Goal: Task Accomplishment & Management: Manage account settings

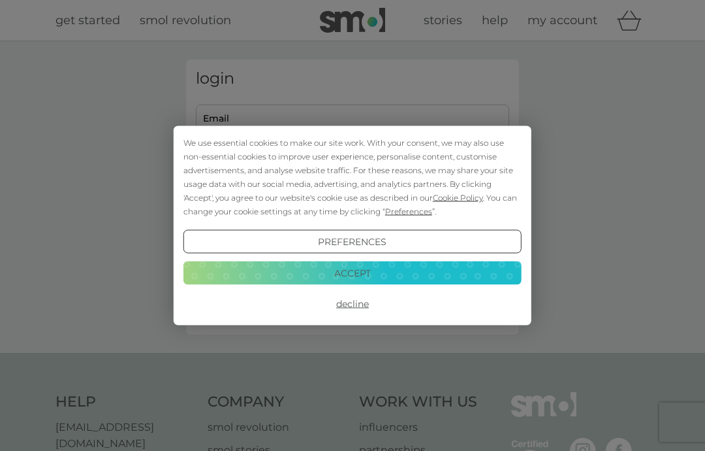
click at [226, 114] on div "We use essential cookies to make our site work. With your consent, we may also …" at bounding box center [352, 225] width 705 height 451
click at [373, 278] on button "Accept" at bounding box center [352, 273] width 338 height 24
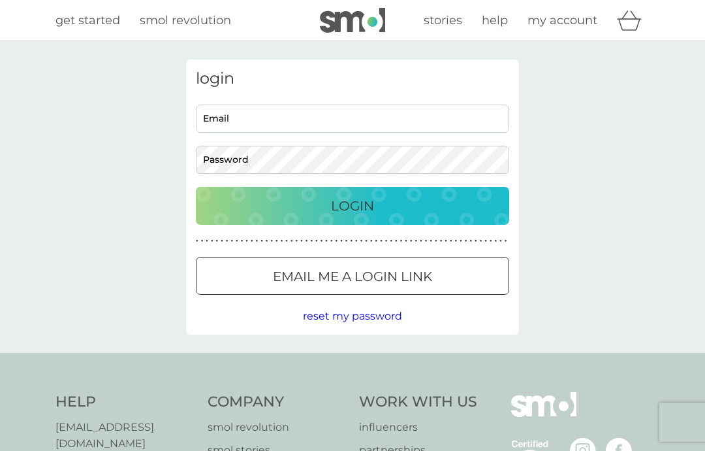
click at [223, 118] on input "Email" at bounding box center [352, 118] width 313 height 28
type input "[EMAIL_ADDRESS][DOMAIN_NAME]"
click at [370, 210] on p "Login" at bounding box center [352, 205] width 43 height 21
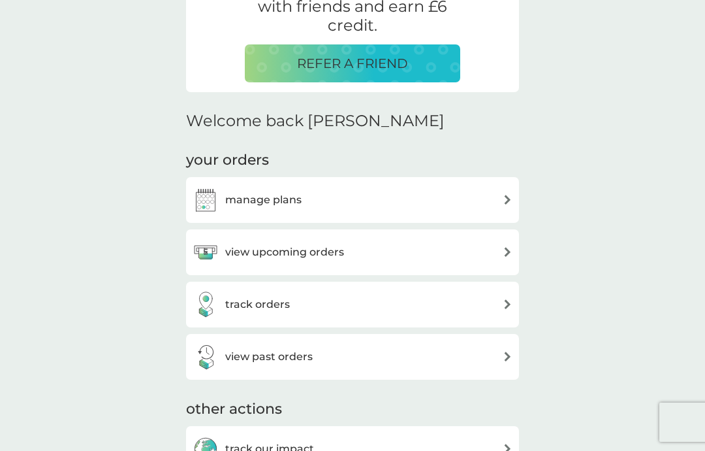
scroll to position [291, 0]
click at [507, 254] on img at bounding box center [508, 252] width 10 height 10
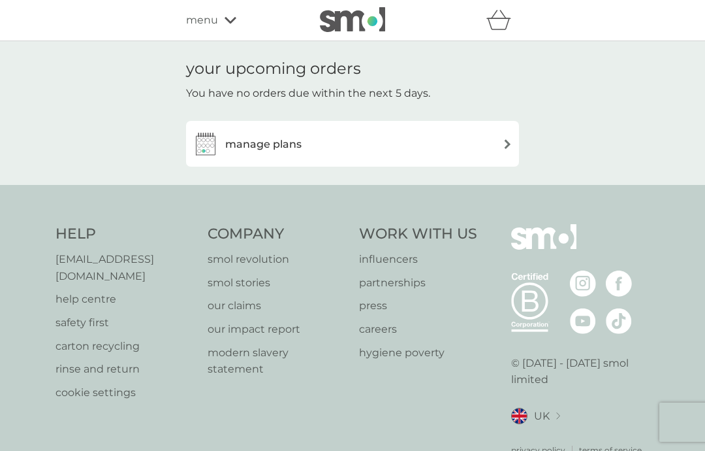
click at [341, 146] on div "manage plans" at bounding box center [353, 144] width 320 height 26
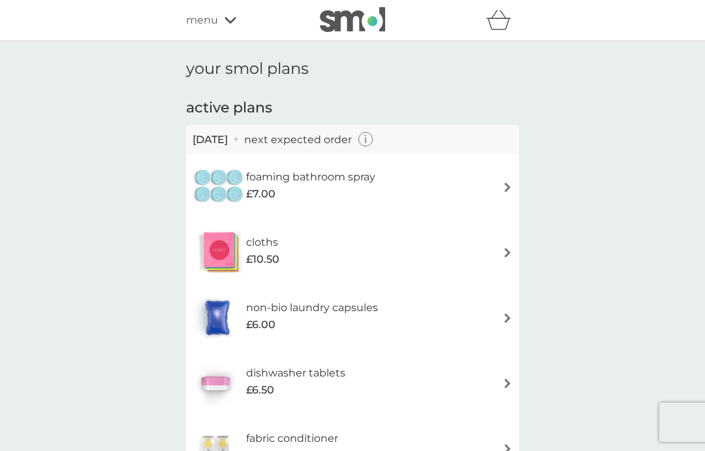
click at [505, 190] on img at bounding box center [508, 187] width 10 height 10
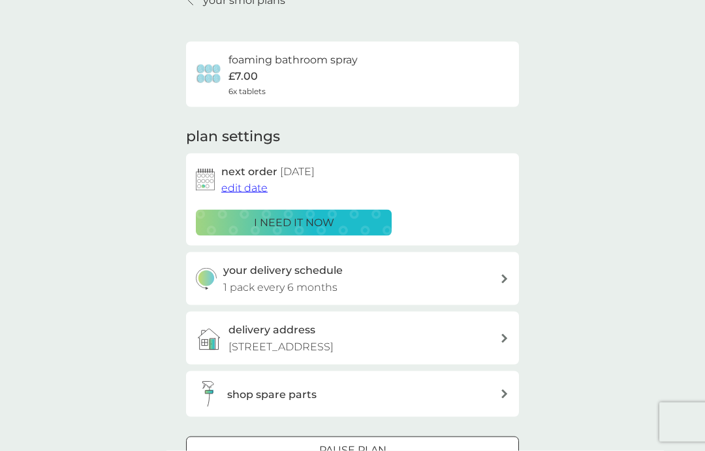
scroll to position [67, 0]
click at [251, 186] on span "edit date" at bounding box center [244, 188] width 46 height 12
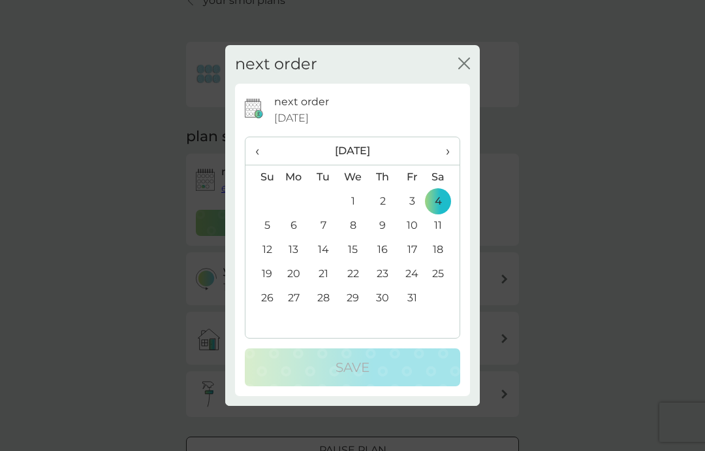
click at [418, 300] on td "31" at bounding box center [412, 298] width 29 height 24
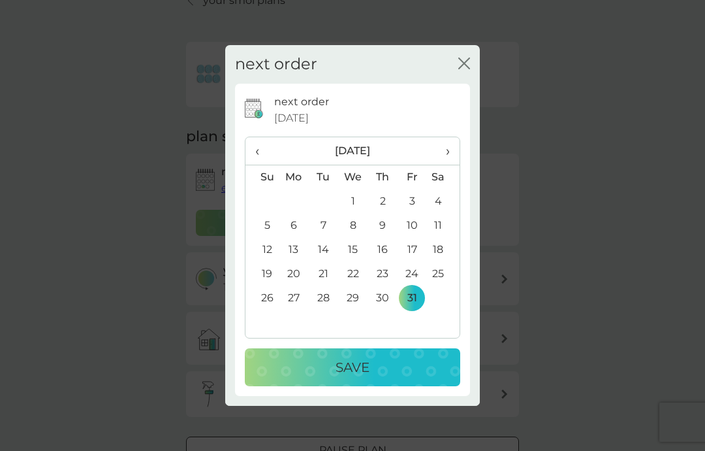
click at [352, 368] on p "Save" at bounding box center [353, 367] width 34 height 21
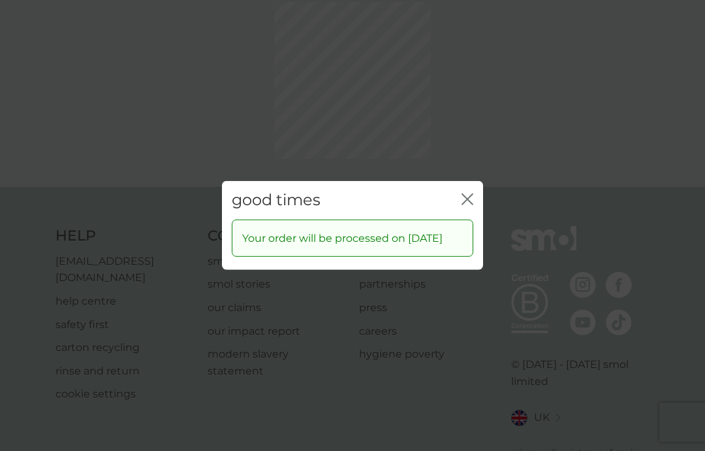
click at [467, 193] on icon "close" at bounding box center [468, 199] width 12 height 12
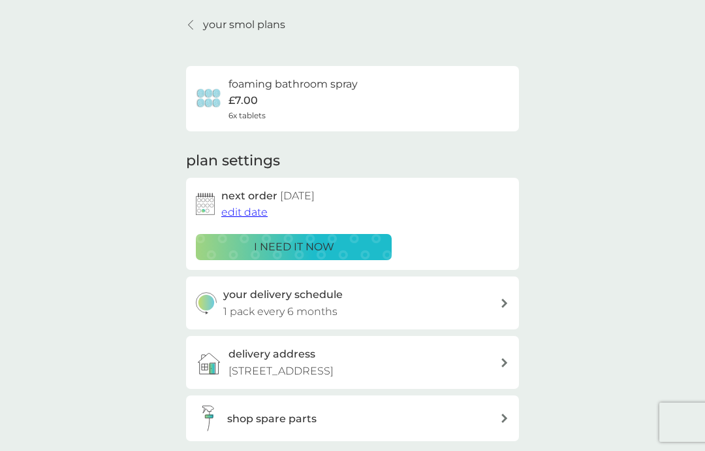
scroll to position [0, 0]
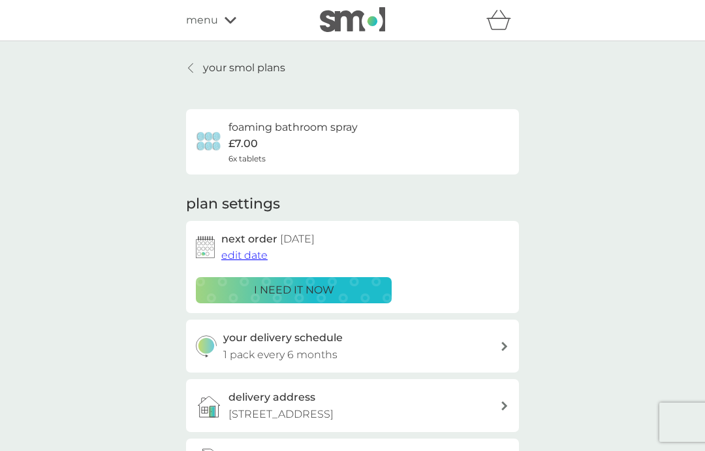
click at [199, 73] on link "your smol plans" at bounding box center [235, 67] width 99 height 17
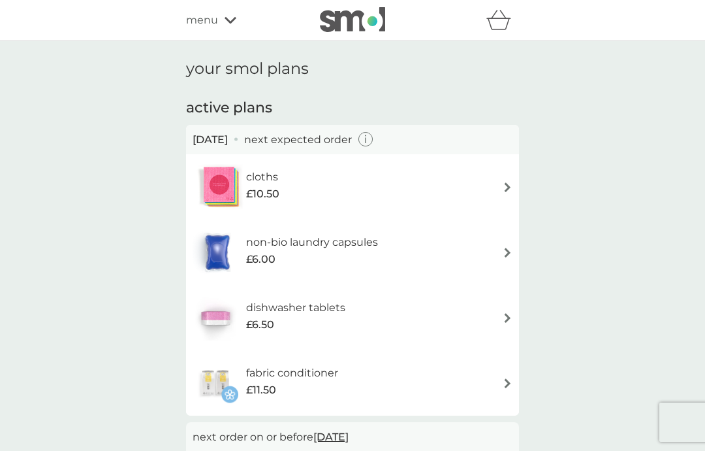
click at [512, 253] on img at bounding box center [508, 252] width 10 height 10
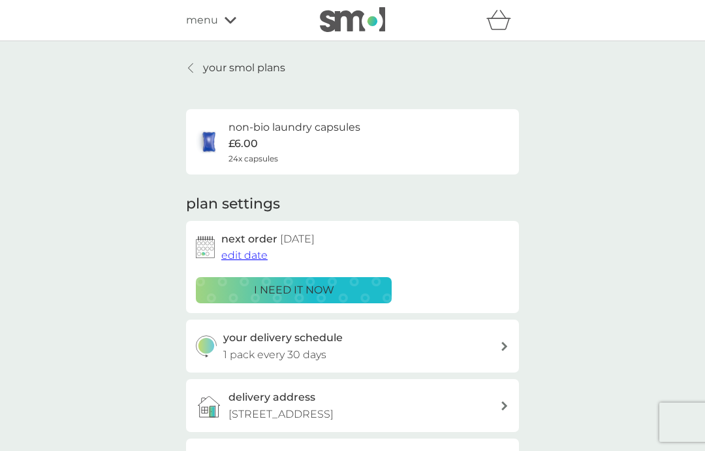
click at [214, 74] on p "your smol plans" at bounding box center [244, 67] width 82 height 17
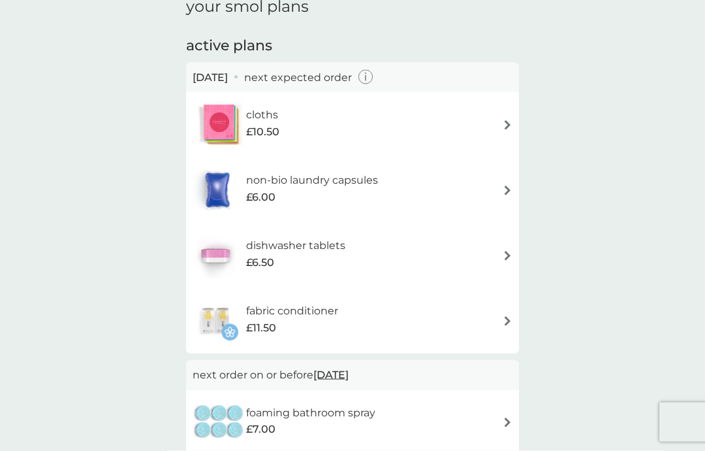
scroll to position [62, 0]
click at [510, 323] on img at bounding box center [508, 321] width 10 height 10
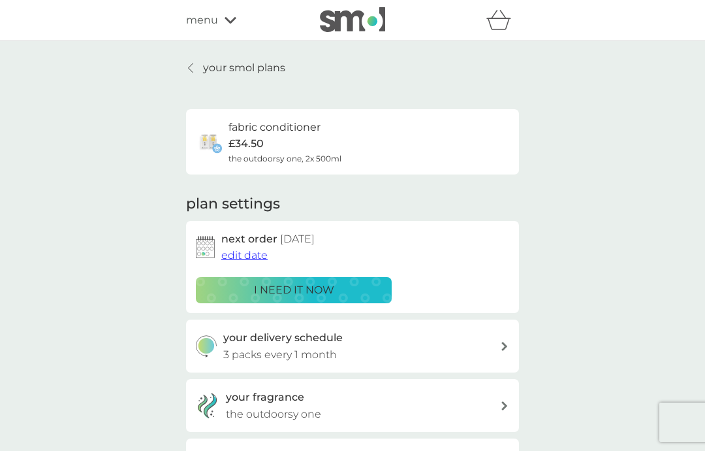
click at [254, 255] on span "edit date" at bounding box center [244, 255] width 46 height 12
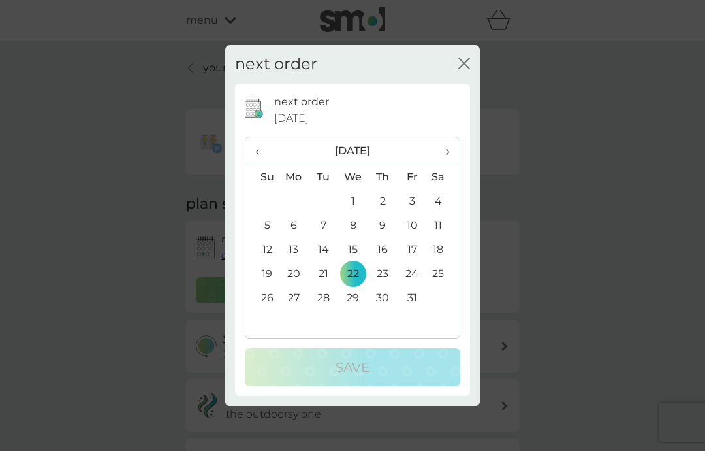
click at [422, 293] on td "31" at bounding box center [412, 298] width 29 height 24
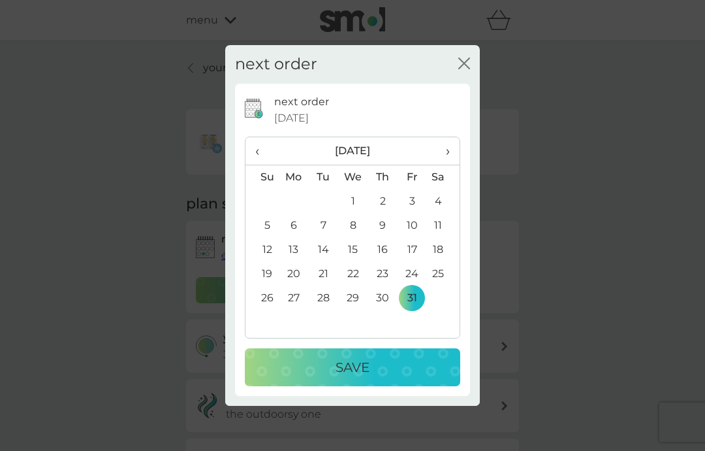
click at [359, 370] on p "Save" at bounding box center [353, 367] width 34 height 21
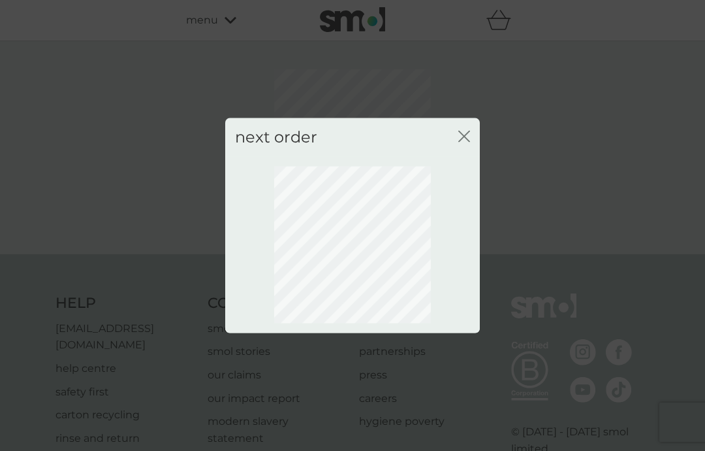
click at [468, 138] on icon "close" at bounding box center [464, 137] width 12 height 12
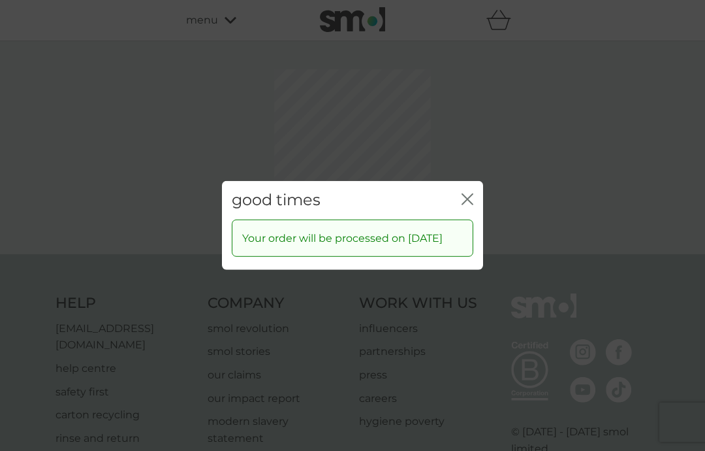
click at [471, 193] on icon "close" at bounding box center [468, 199] width 12 height 12
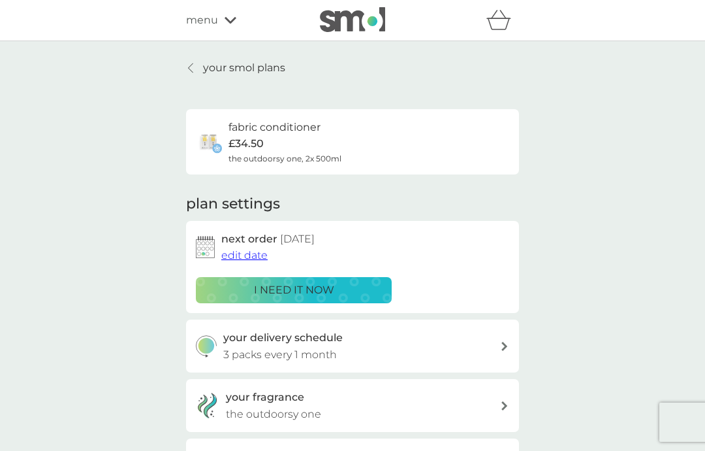
click at [192, 74] on link "your smol plans" at bounding box center [235, 67] width 99 height 17
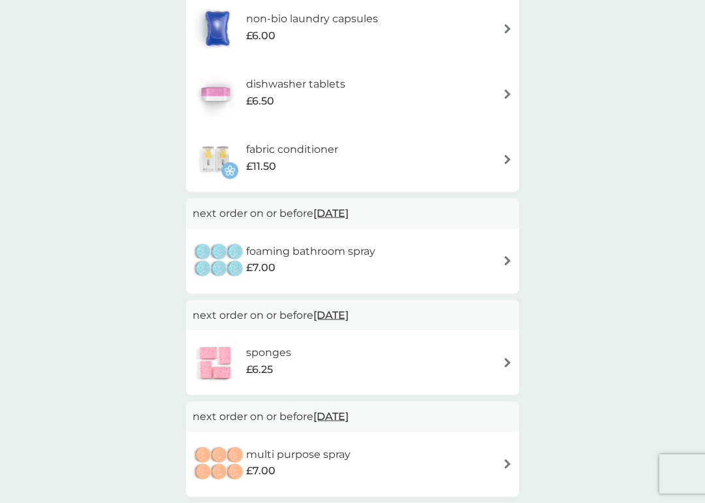
scroll to position [224, 0]
click at [504, 363] on img at bounding box center [508, 362] width 10 height 10
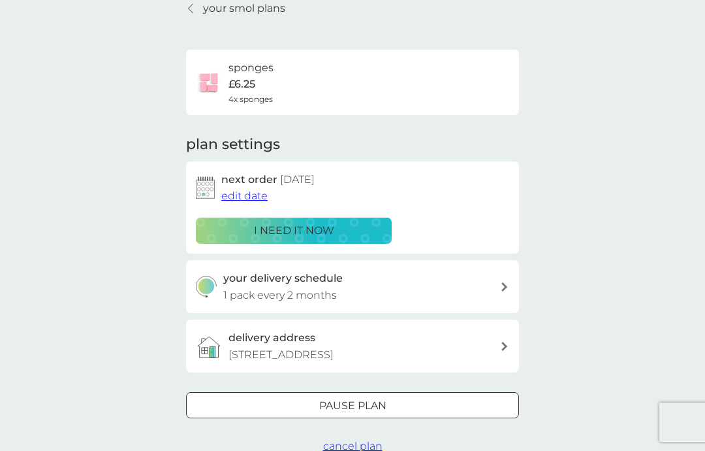
scroll to position [59, 0]
click at [371, 404] on div at bounding box center [352, 407] width 47 height 14
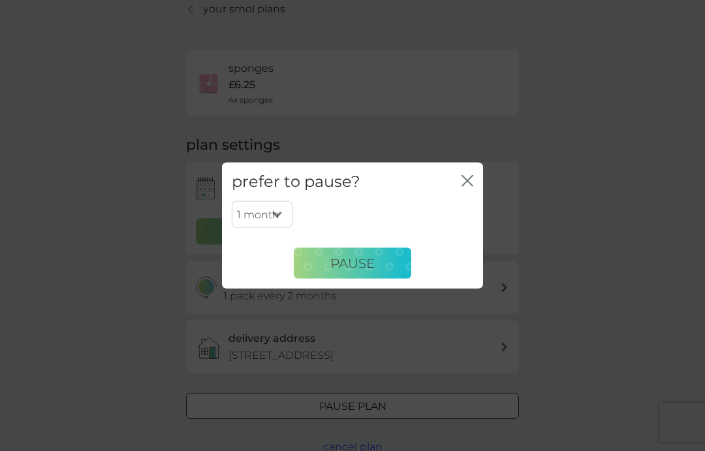
click at [364, 261] on span "Pause" at bounding box center [352, 263] width 44 height 16
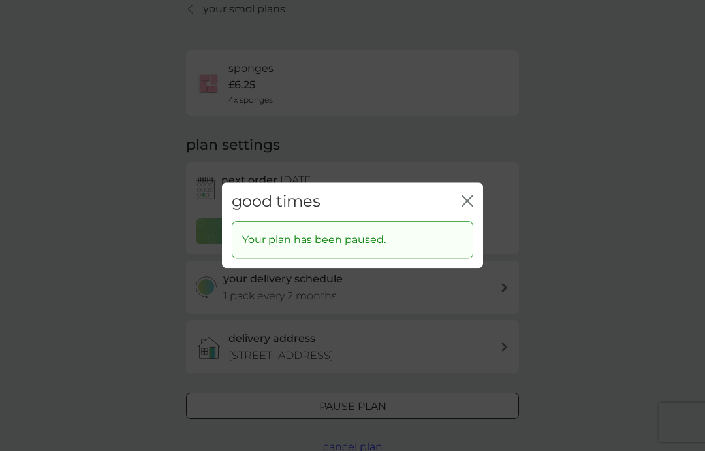
click at [470, 199] on icon "close" at bounding box center [470, 200] width 5 height 10
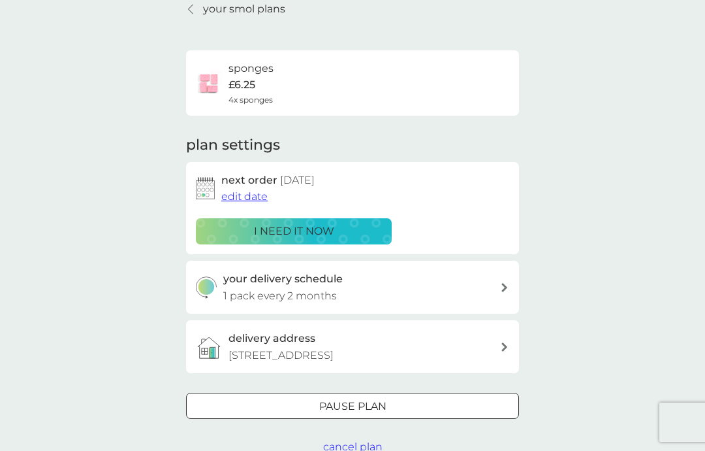
click at [358, 406] on div at bounding box center [352, 407] width 47 height 14
click at [360, 402] on div at bounding box center [352, 407] width 47 height 14
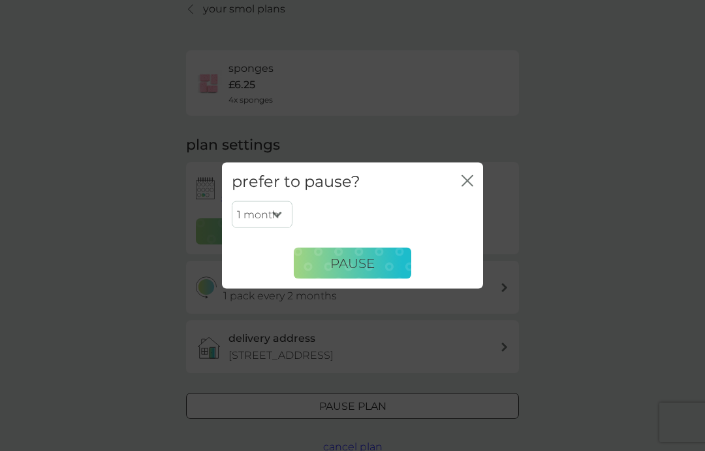
click at [287, 216] on select "1 month 2 months 3 months 4 months 5 months 6 months" at bounding box center [262, 213] width 61 height 27
select select "3"
click at [362, 266] on span "Pause" at bounding box center [352, 263] width 44 height 16
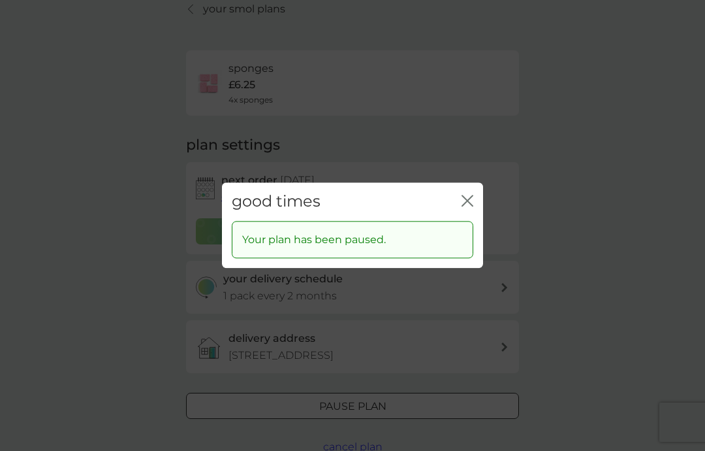
click at [472, 206] on icon "close" at bounding box center [470, 200] width 5 height 10
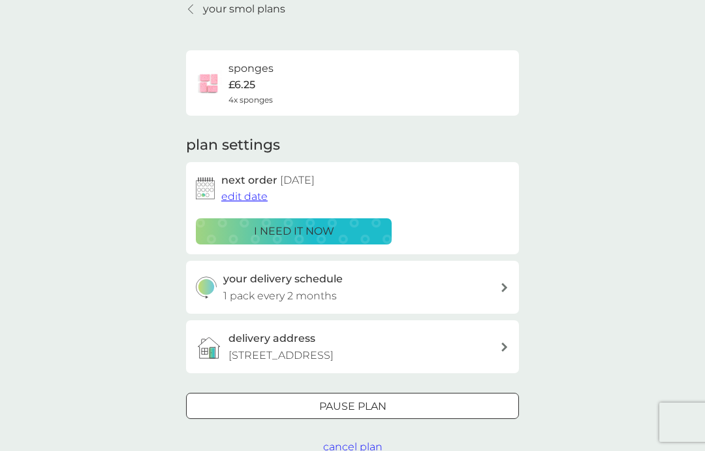
click at [198, 10] on link "your smol plans" at bounding box center [235, 9] width 99 height 17
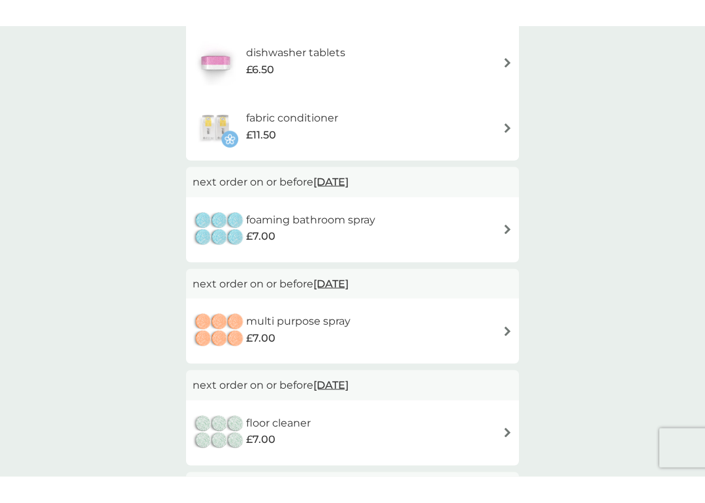
scroll to position [229, 0]
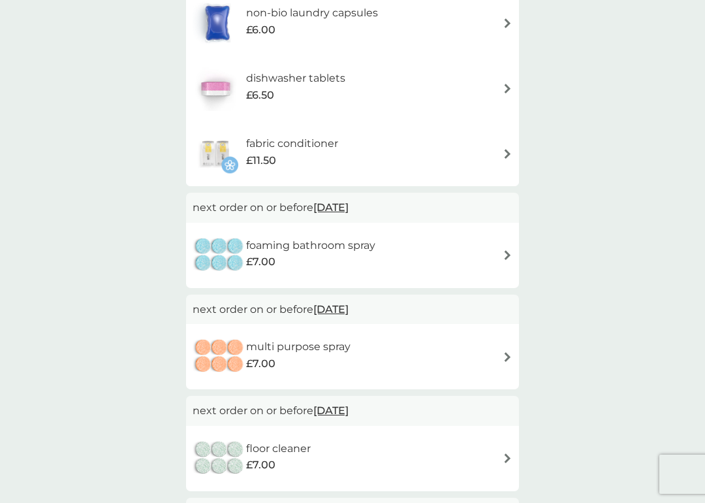
click at [503, 359] on img at bounding box center [508, 357] width 10 height 10
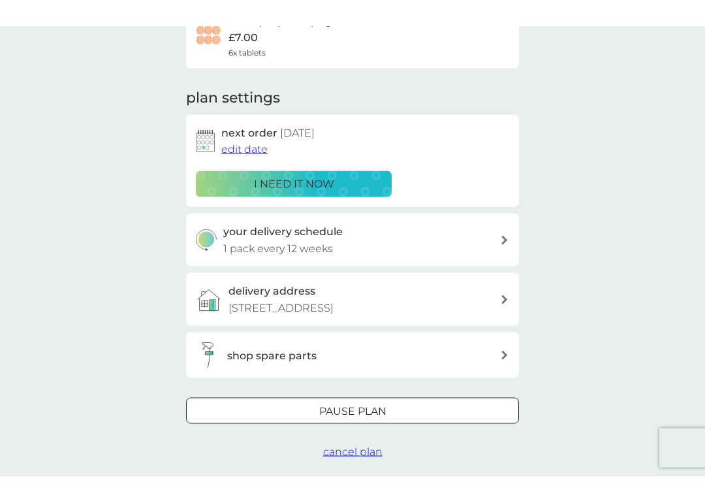
scroll to position [82, 0]
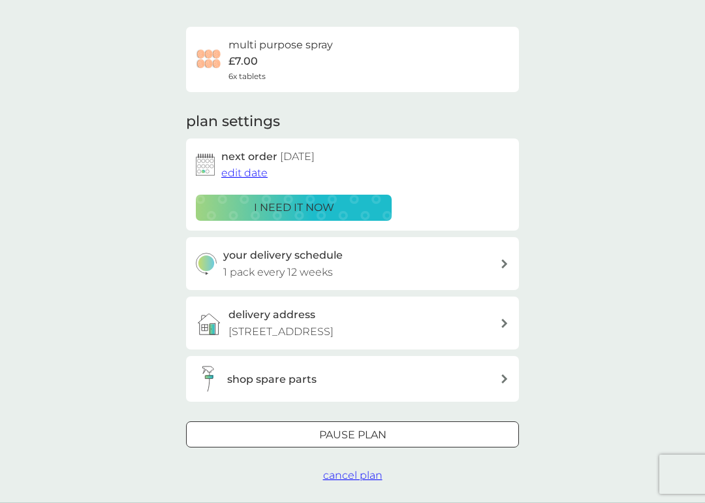
click at [379, 438] on p "Pause plan" at bounding box center [352, 434] width 67 height 17
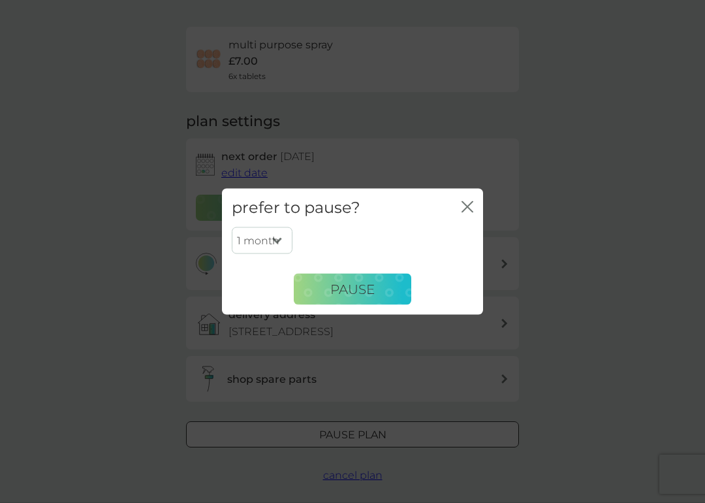
click at [281, 244] on select "1 month 2 months 3 months 4 months 5 months 6 months" at bounding box center [262, 240] width 61 height 27
select select "3"
click at [366, 298] on button "Pause" at bounding box center [353, 289] width 118 height 31
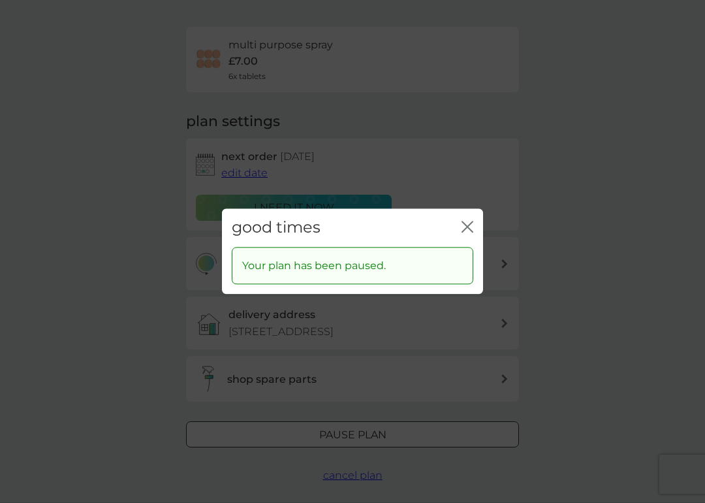
click at [475, 222] on div "good times close" at bounding box center [352, 227] width 261 height 39
click at [470, 229] on icon "close" at bounding box center [468, 227] width 12 height 12
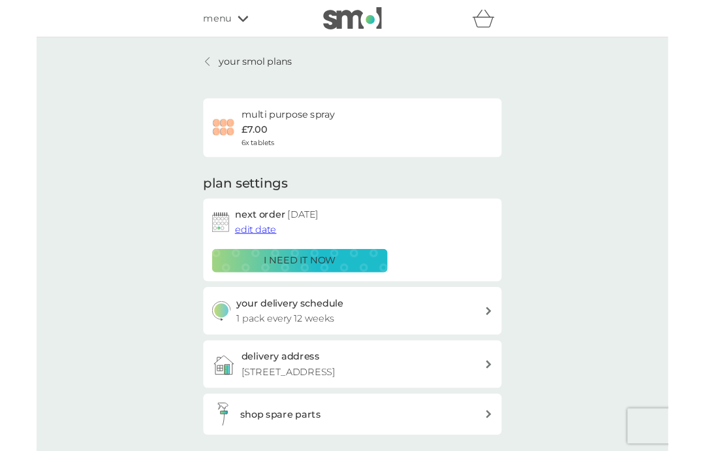
scroll to position [52, 0]
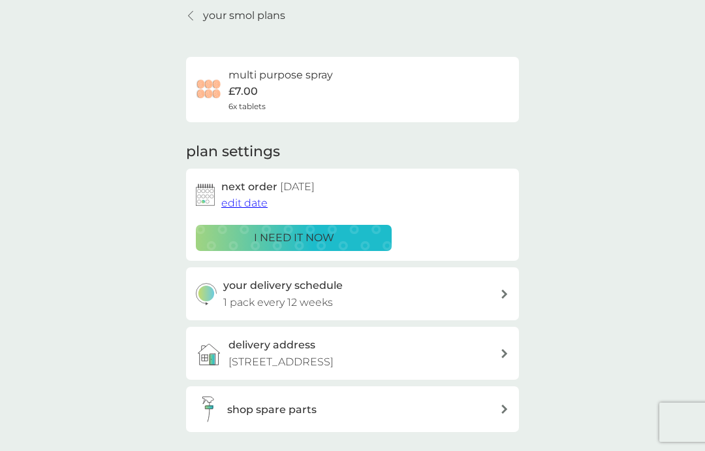
click at [240, 22] on p "your smol plans" at bounding box center [244, 15] width 82 height 17
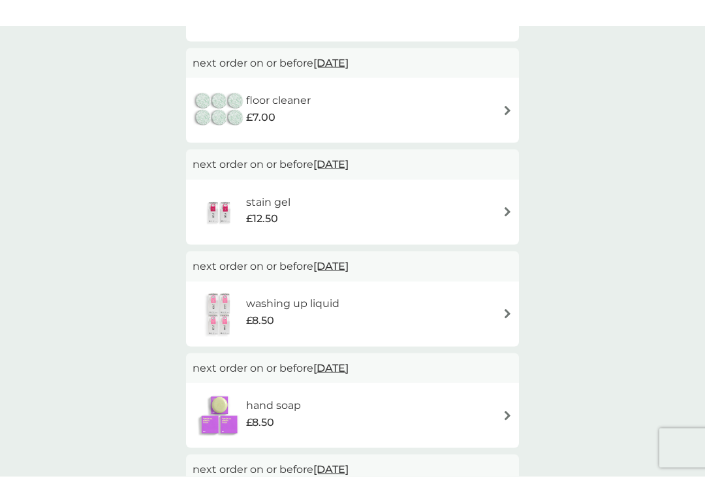
scroll to position [450, 0]
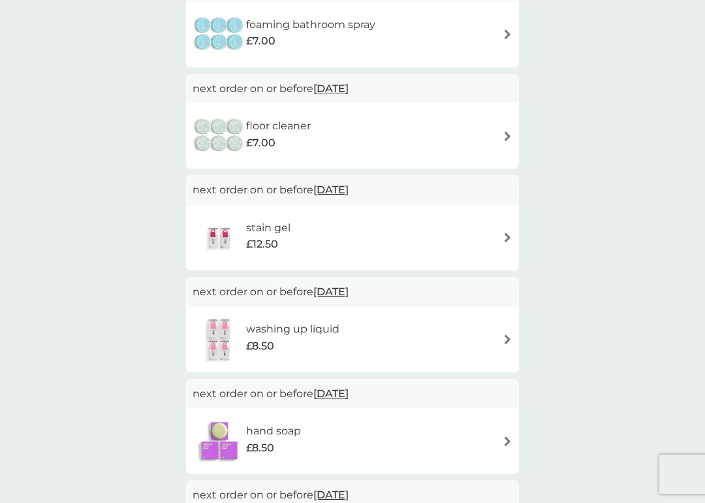
click at [511, 238] on img at bounding box center [508, 237] width 10 height 10
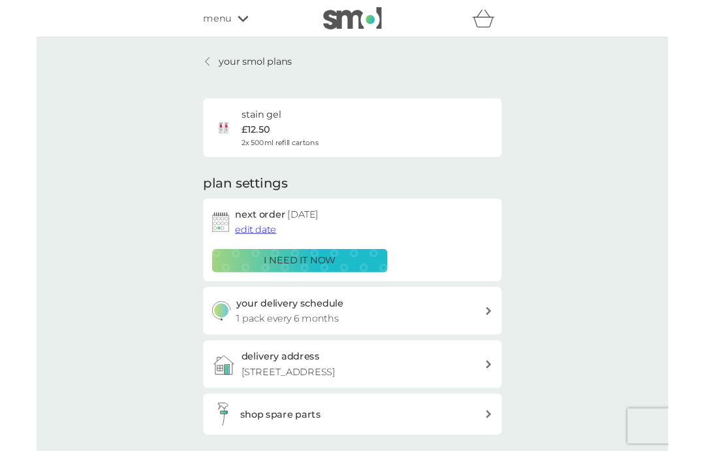
scroll to position [52, 0]
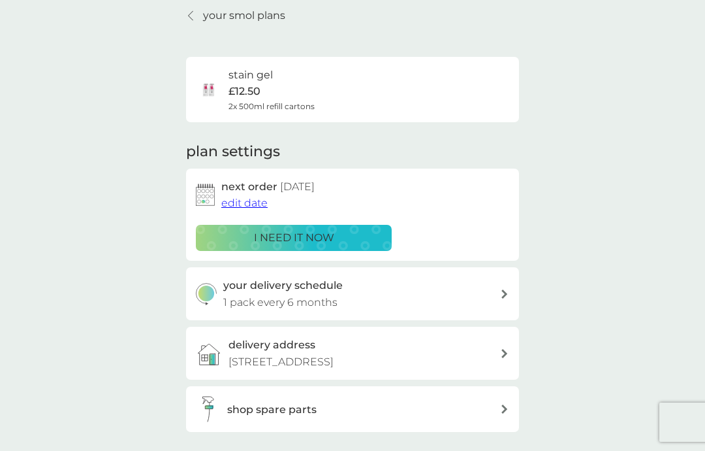
click at [198, 9] on link "your smol plans" at bounding box center [235, 15] width 99 height 17
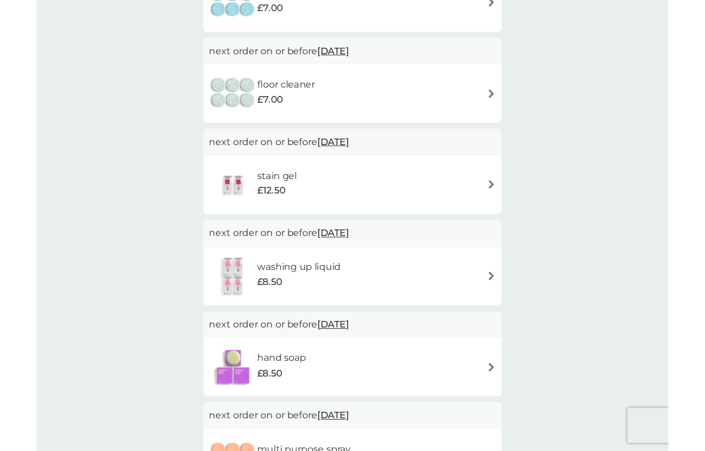
scroll to position [534, 0]
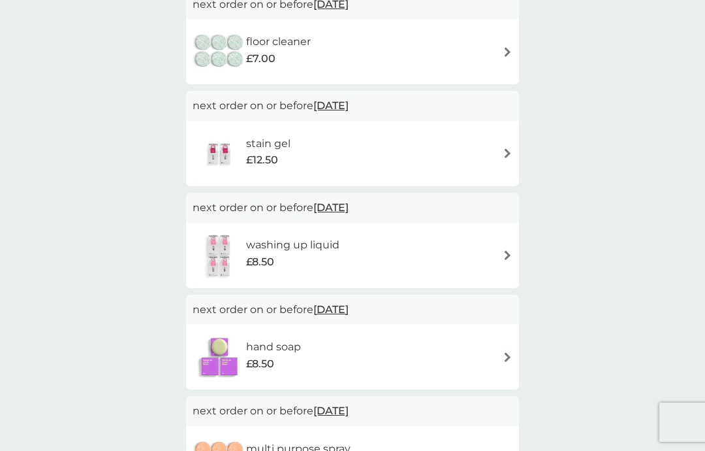
click at [507, 250] on img at bounding box center [508, 255] width 10 height 10
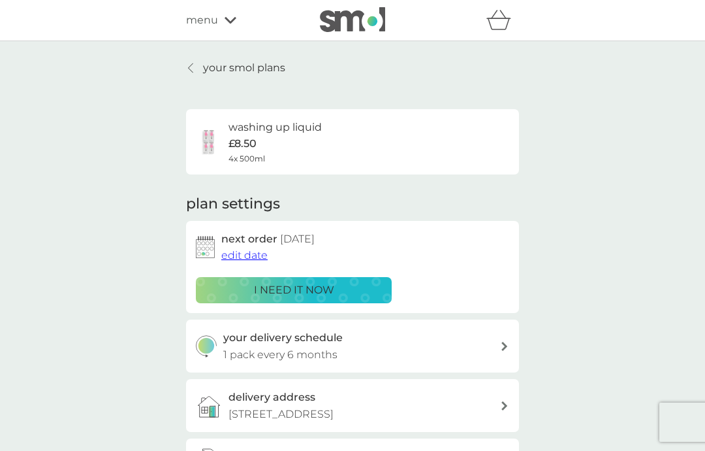
click at [250, 253] on span "edit date" at bounding box center [244, 255] width 46 height 12
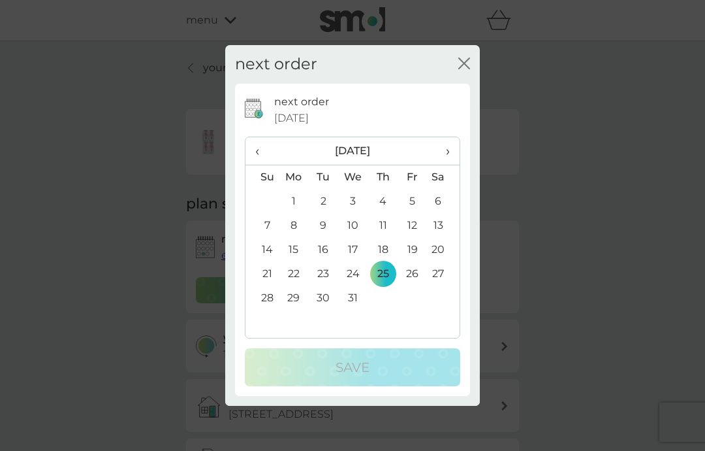
click at [379, 200] on td "4" at bounding box center [382, 201] width 29 height 24
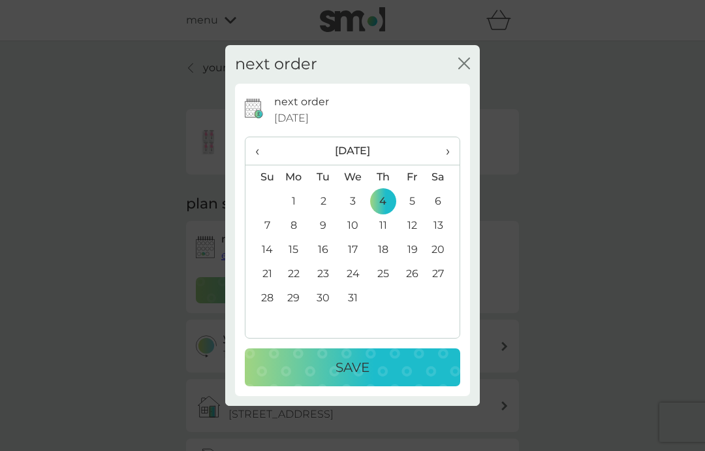
click at [362, 370] on p "Save" at bounding box center [353, 367] width 34 height 21
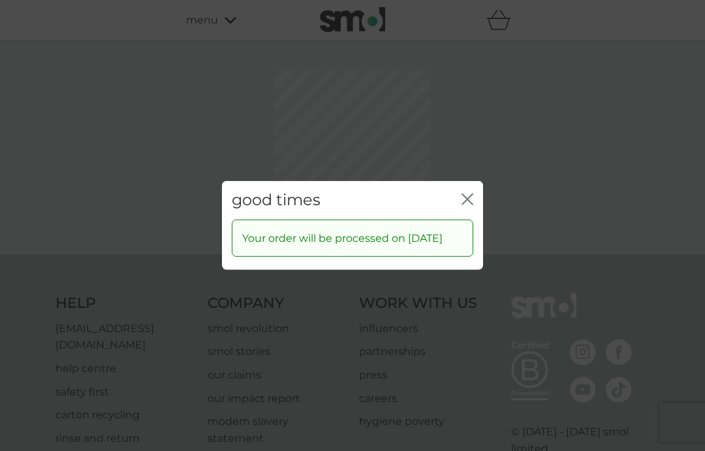
click at [466, 195] on icon "close" at bounding box center [468, 199] width 12 height 12
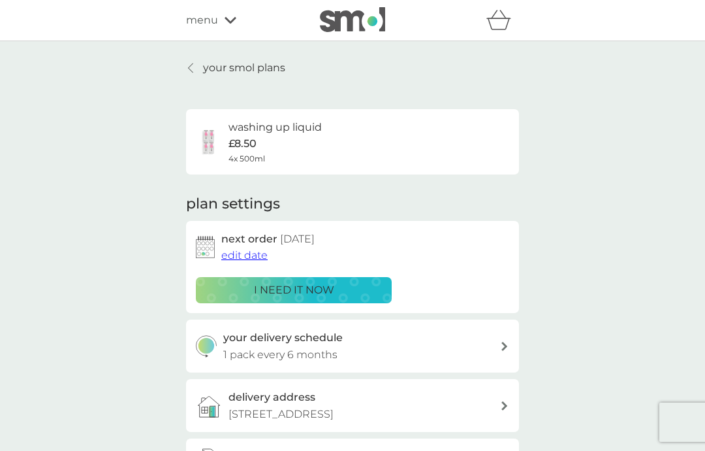
click at [193, 74] on link "your smol plans" at bounding box center [235, 67] width 99 height 17
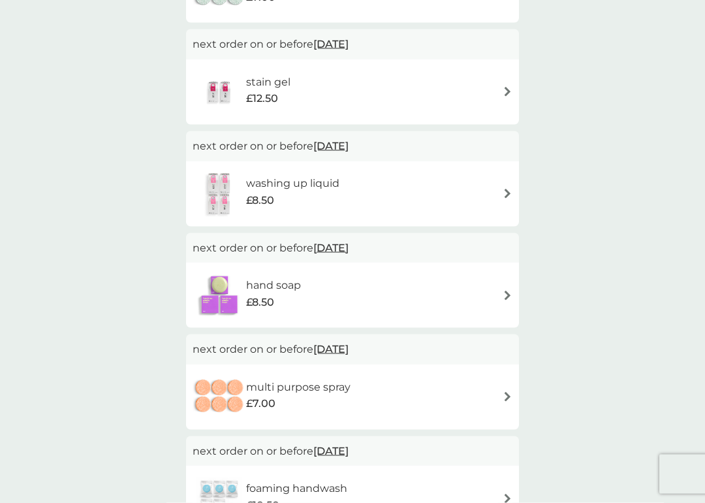
scroll to position [597, 0]
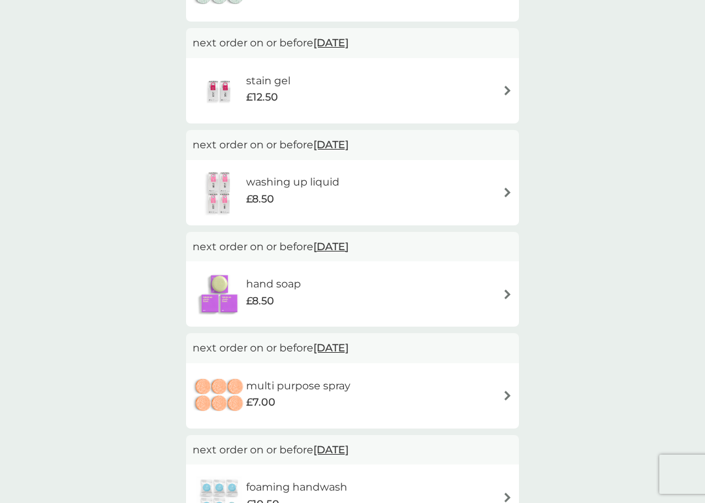
click at [506, 295] on img at bounding box center [508, 294] width 10 height 10
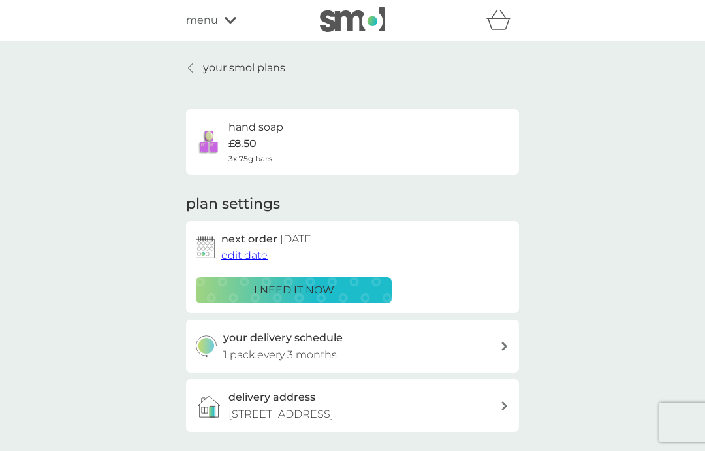
click at [255, 255] on span "edit date" at bounding box center [244, 255] width 46 height 12
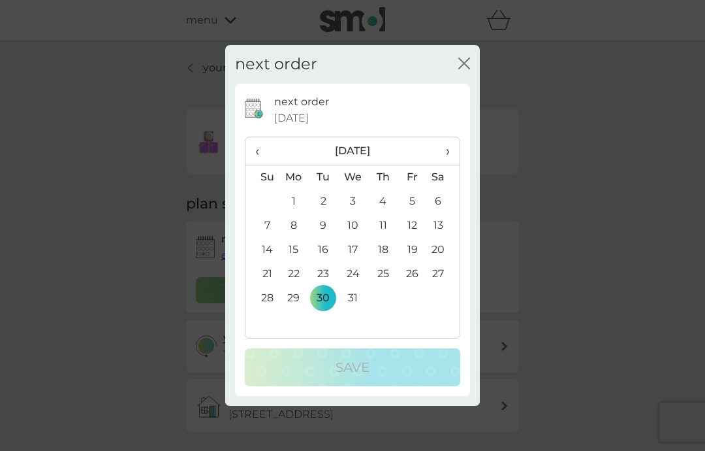
click at [449, 157] on span "›" at bounding box center [443, 150] width 13 height 27
click at [455, 149] on th "›" at bounding box center [443, 151] width 33 height 28
click at [266, 220] on td "1" at bounding box center [262, 226] width 33 height 24
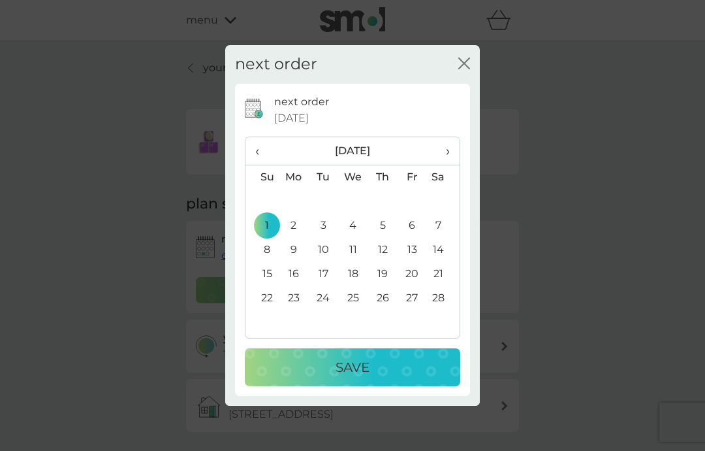
click at [352, 370] on p "Save" at bounding box center [353, 367] width 34 height 21
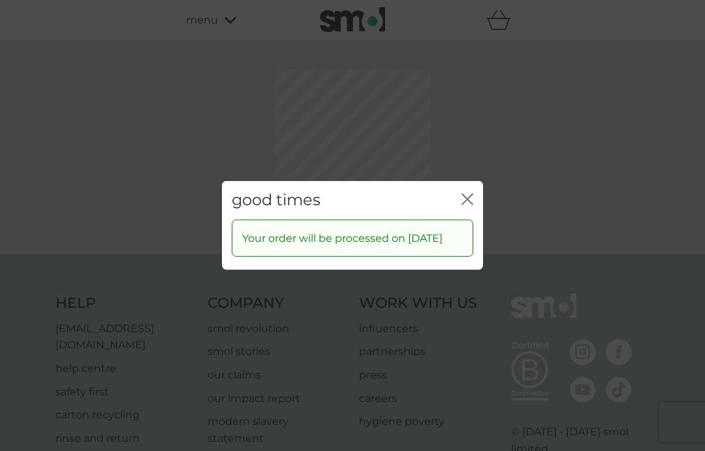
click at [471, 193] on div "close" at bounding box center [468, 200] width 12 height 19
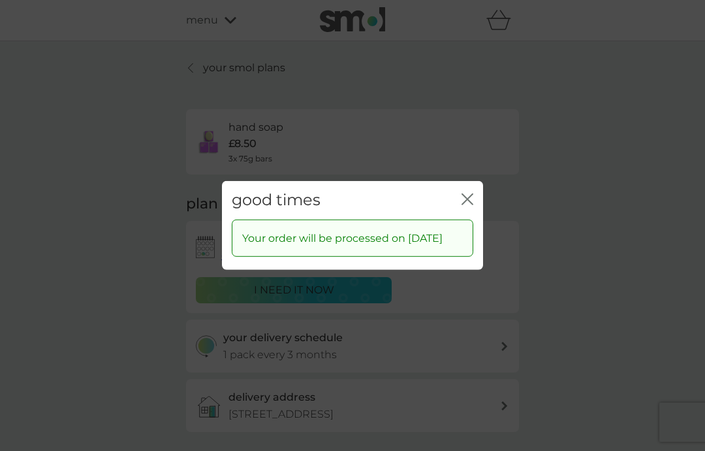
click at [471, 190] on div "good times close" at bounding box center [352, 200] width 261 height 39
click at [464, 197] on icon "close" at bounding box center [468, 199] width 12 height 12
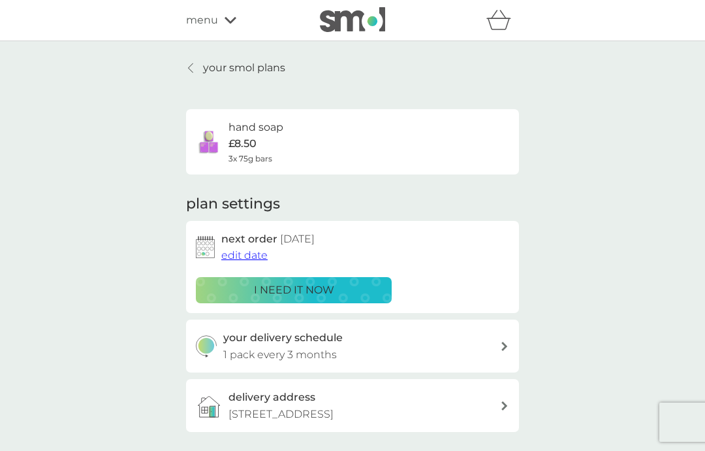
click at [187, 69] on link "your smol plans" at bounding box center [235, 67] width 99 height 17
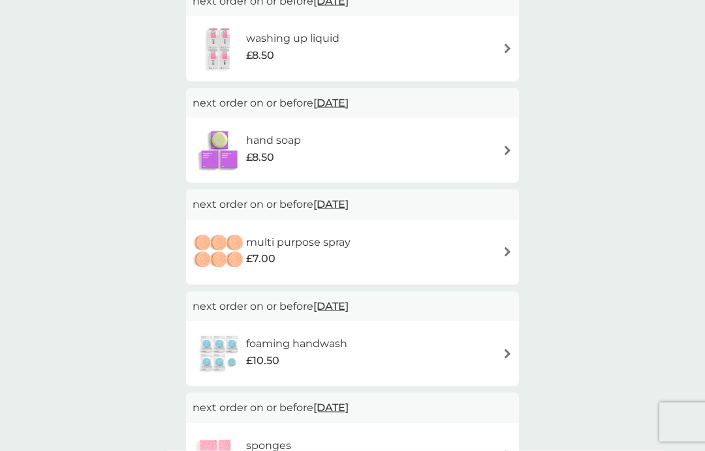
scroll to position [752, 0]
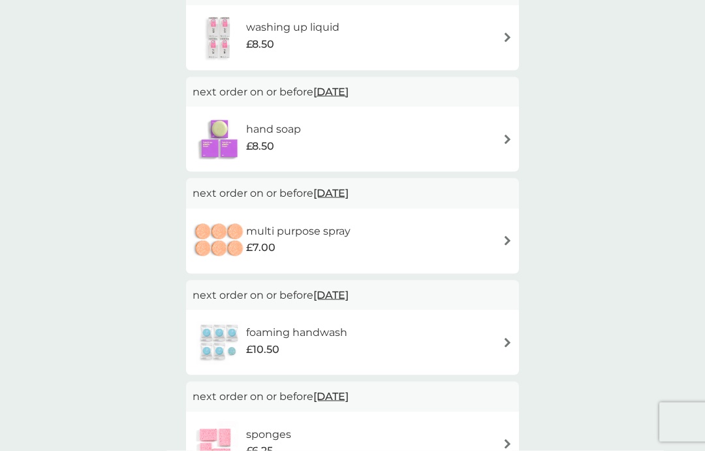
click at [507, 341] on img at bounding box center [508, 343] width 10 height 10
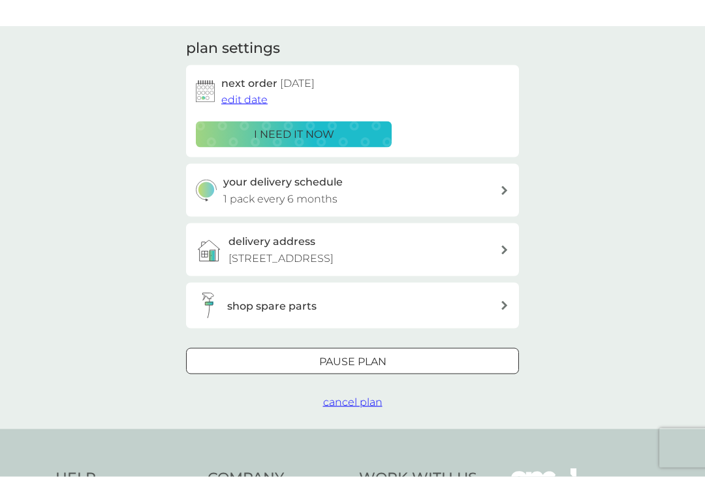
scroll to position [130, 0]
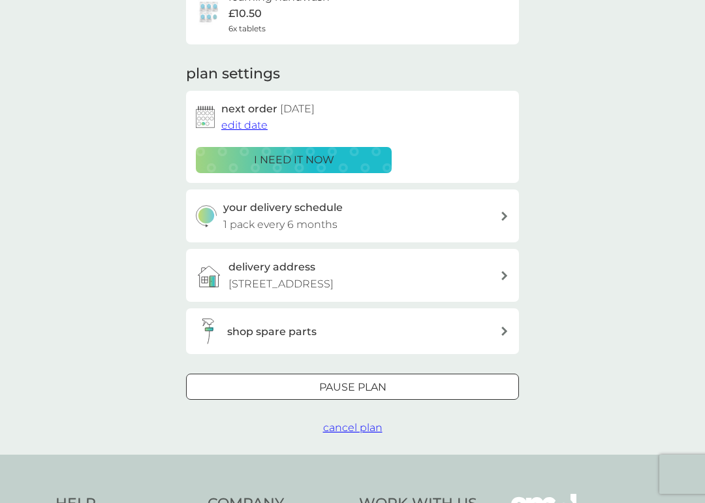
click at [360, 428] on span "cancel plan" at bounding box center [352, 427] width 59 height 12
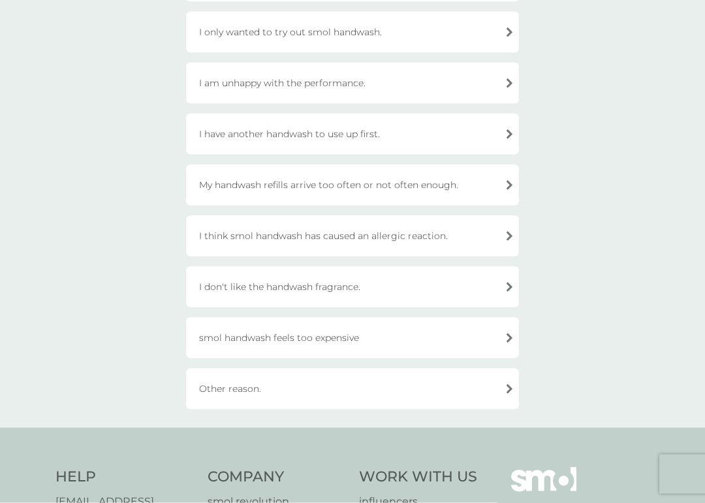
scroll to position [195, 0]
click at [511, 393] on div "Other reason." at bounding box center [352, 388] width 333 height 41
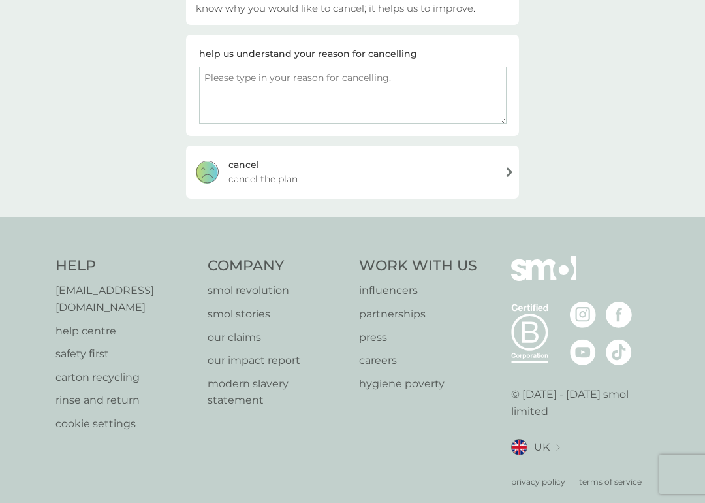
click at [226, 87] on textarea at bounding box center [353, 95] width 308 height 57
click at [250, 86] on textarea "I use youhand soap" at bounding box center [353, 95] width 308 height 57
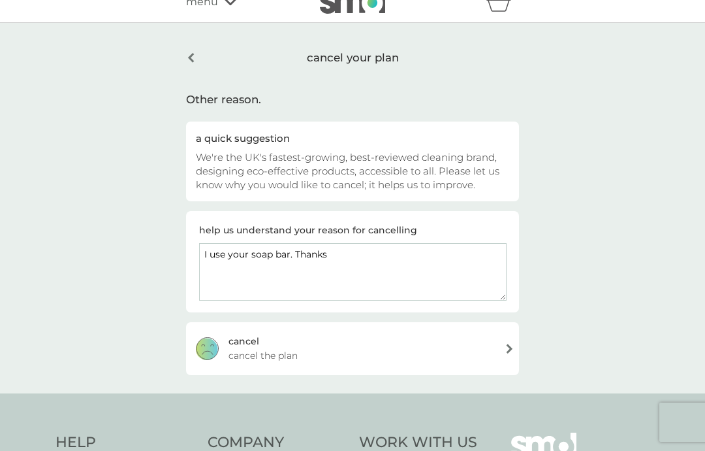
scroll to position [0, 0]
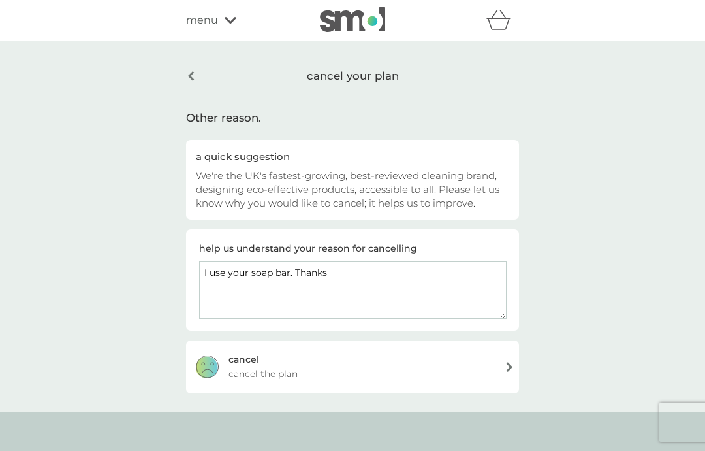
type textarea "I use your soap bar. Thanks"
click at [511, 377] on div "cancel cancel the plan" at bounding box center [352, 366] width 333 height 52
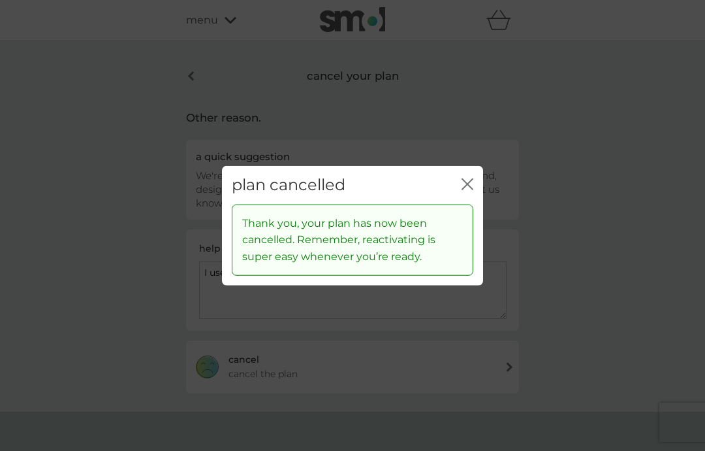
click at [471, 191] on button "close" at bounding box center [468, 185] width 12 height 14
